Goal: Information Seeking & Learning: Learn about a topic

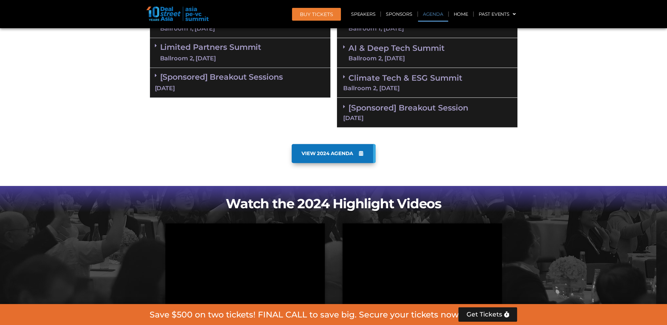
scroll to position [328, 0]
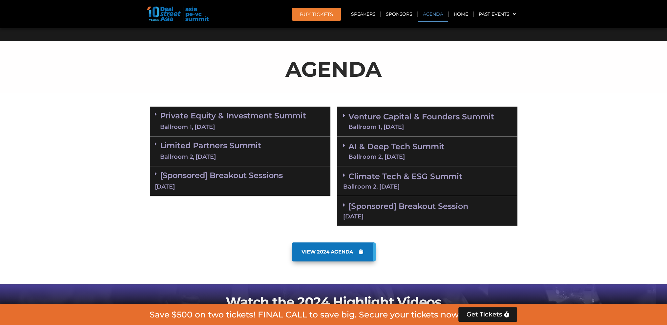
click at [217, 126] on div "Ballroom 1, [DATE]" at bounding box center [233, 127] width 146 height 8
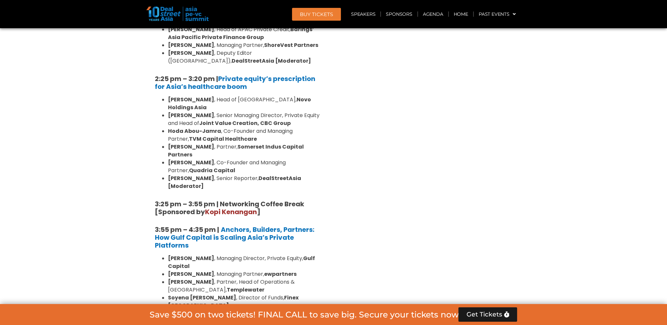
scroll to position [1050, 0]
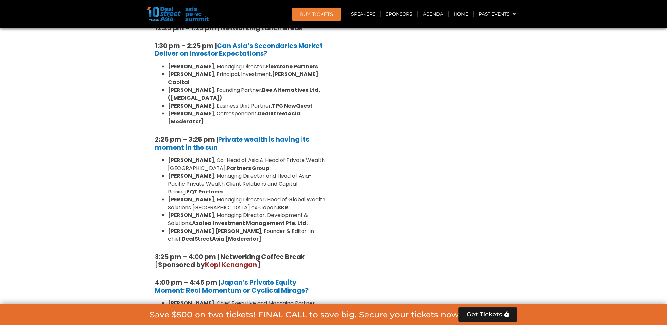
scroll to position [1904, 0]
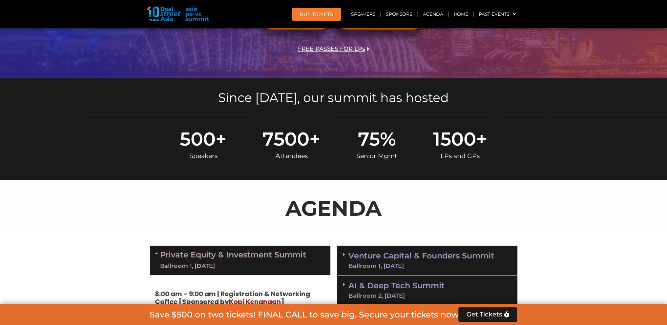
scroll to position [288, 0]
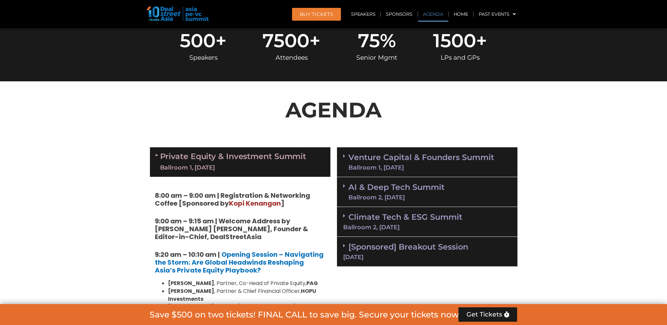
click at [391, 165] on div "Ballroom 1, [DATE]" at bounding box center [422, 168] width 146 height 6
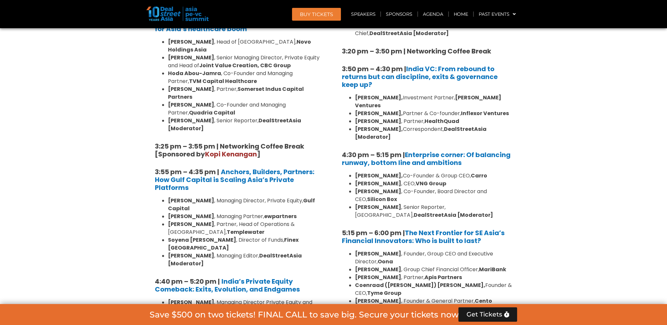
scroll to position [1174, 0]
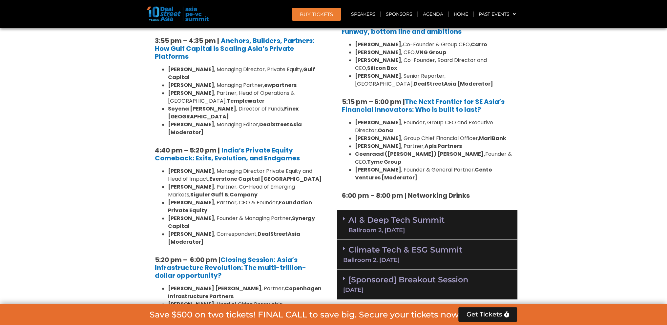
click at [430, 216] on link "AI & Deep Tech Summit Ballroom 2, [DATE]" at bounding box center [397, 224] width 96 height 17
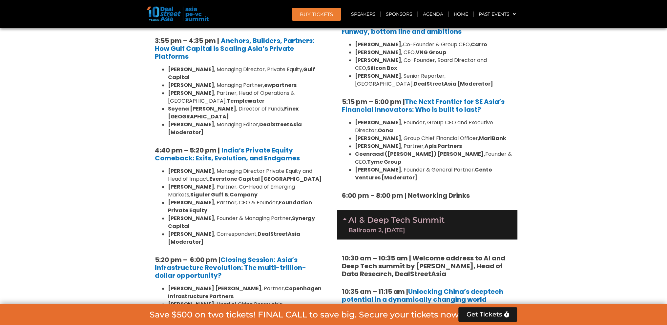
scroll to position [1469, 0]
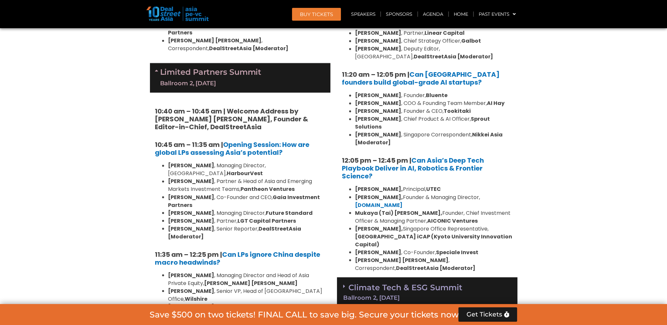
click at [403, 283] on link "Climate Tech & ESG Summit Ballroom 2, [DATE]" at bounding box center [427, 292] width 168 height 18
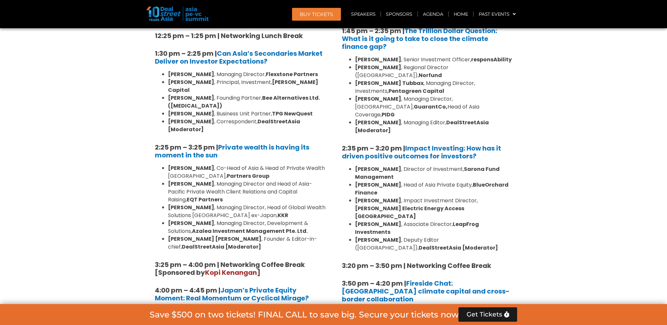
scroll to position [2027, 0]
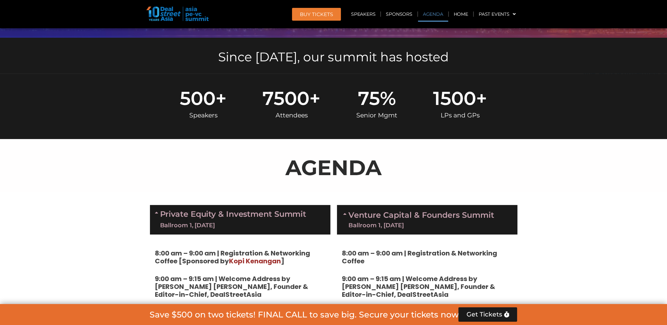
scroll to position [361, 0]
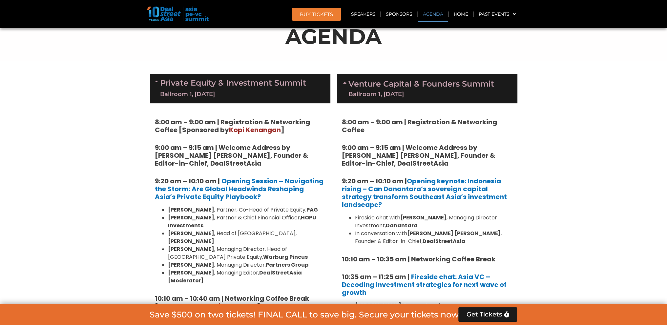
click at [232, 90] on div "Ballroom 1, [DATE]" at bounding box center [233, 94] width 146 height 8
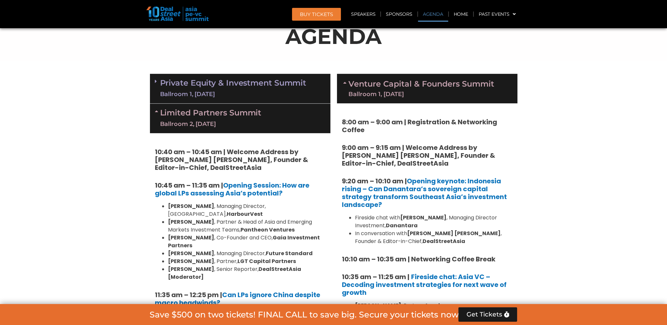
click at [231, 85] on link "Private Equity & Investment Summit Ballroom 1, [DATE]" at bounding box center [233, 89] width 146 height 20
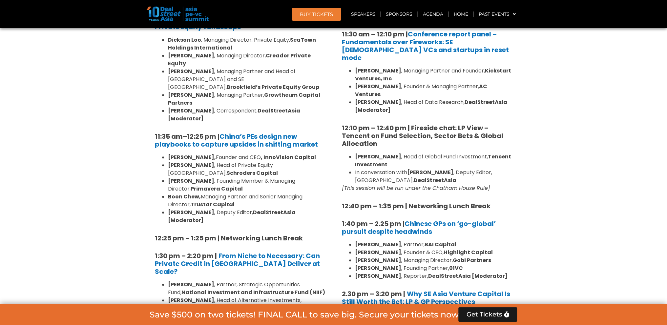
scroll to position [641, 0]
